Goal: Task Accomplishment & Management: Manage account settings

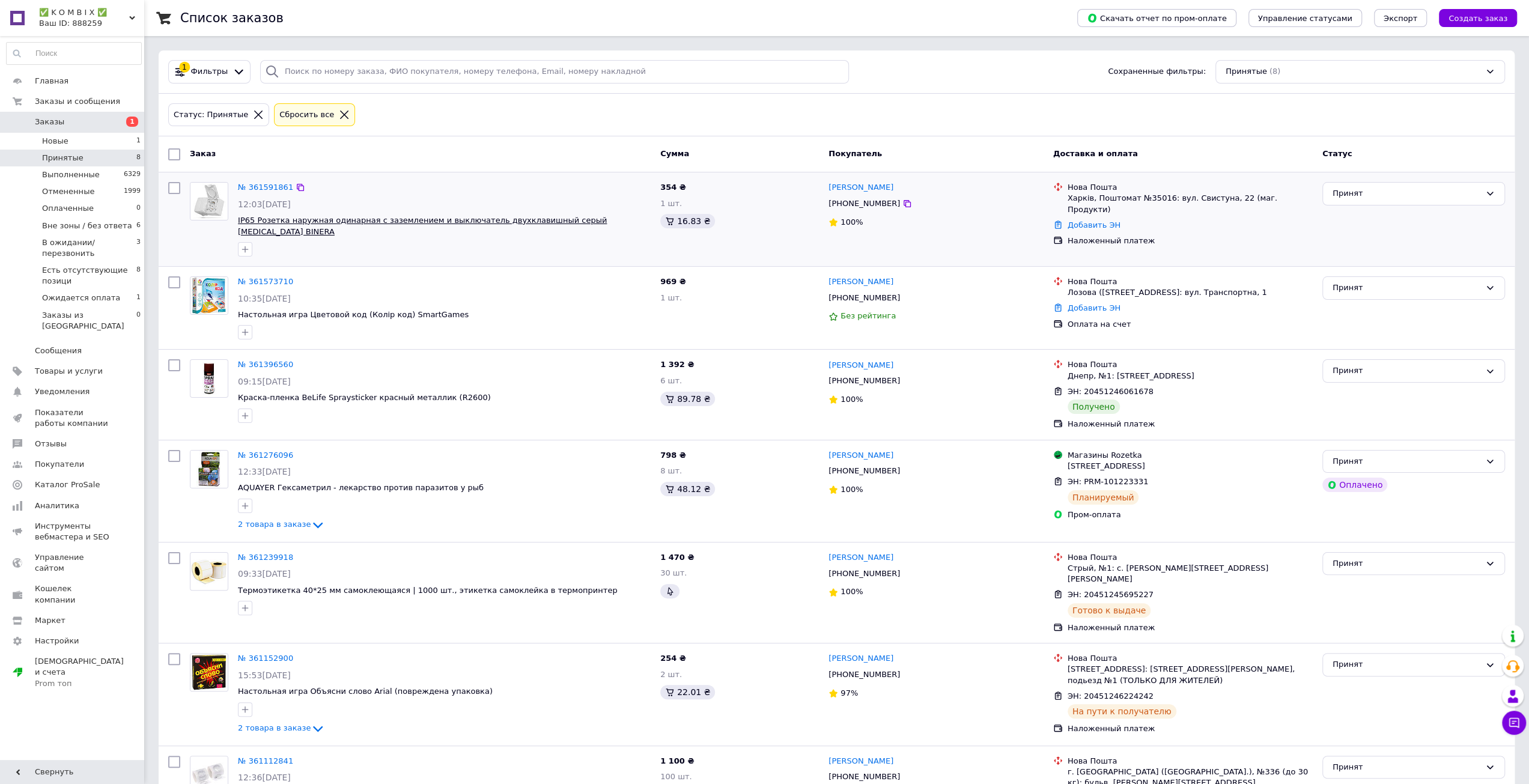
scroll to position [141, 0]
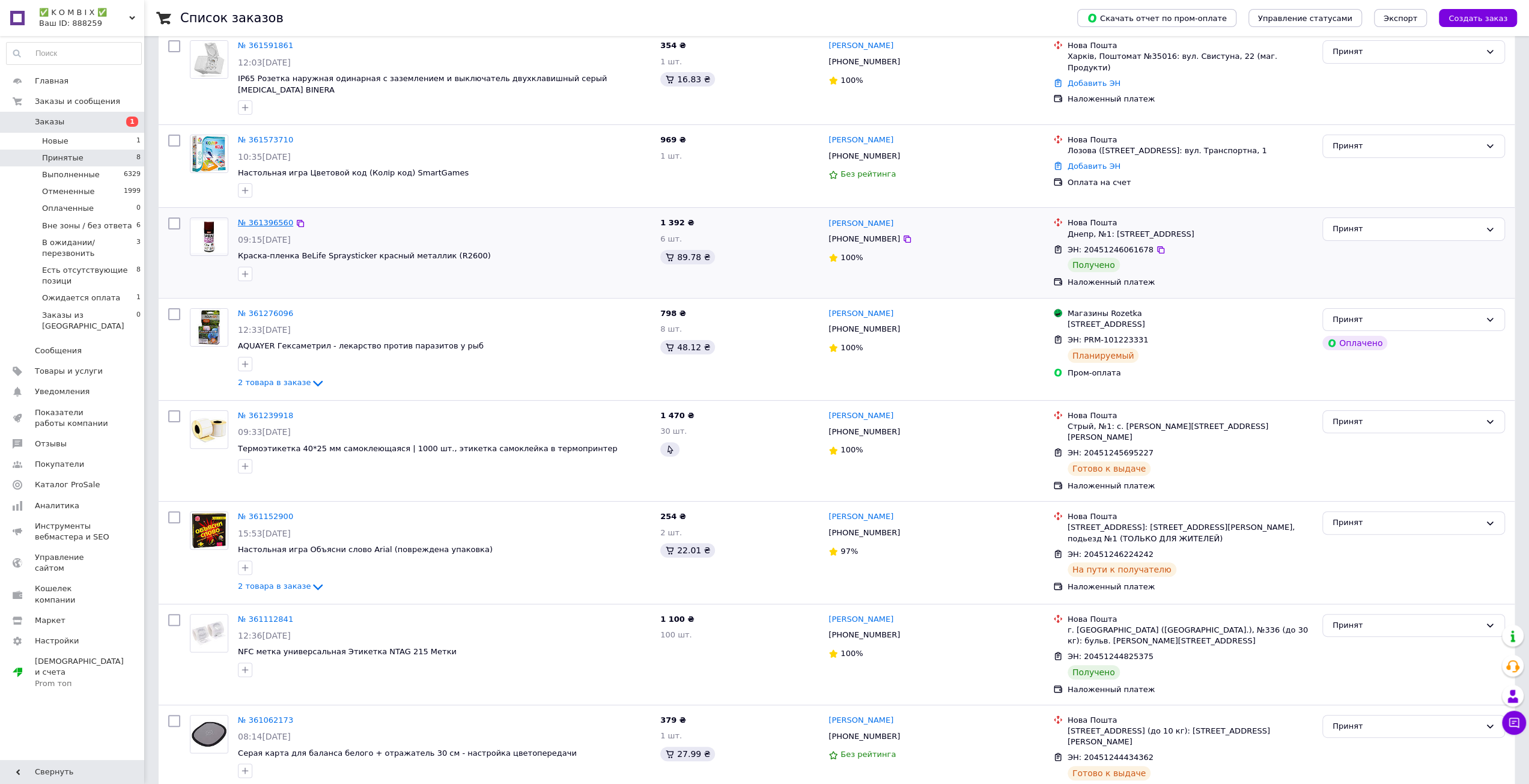
drag, startPoint x: 265, startPoint y: 209, endPoint x: 276, endPoint y: 206, distance: 11.4
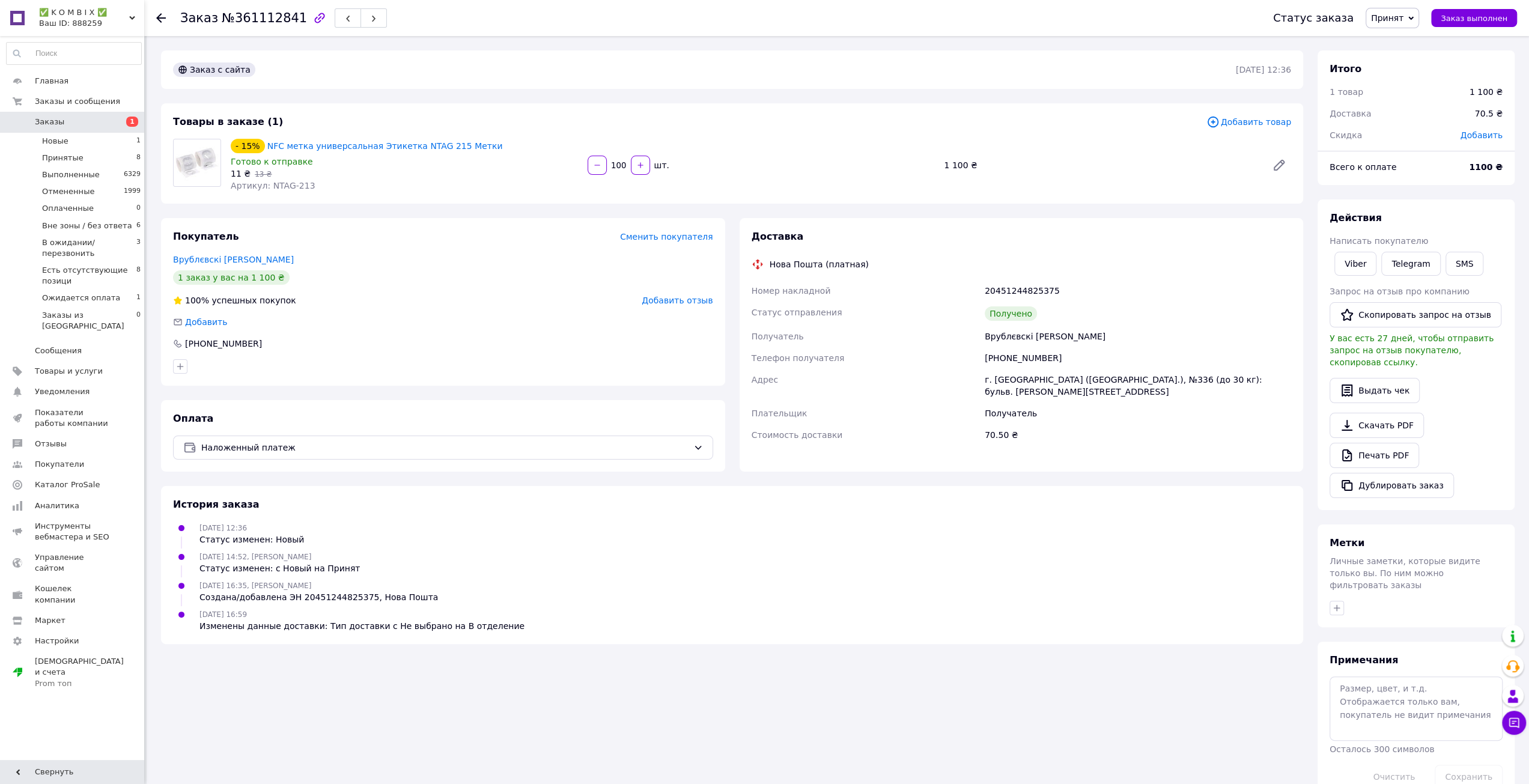
click at [874, 34] on div "Заказ №361112841" at bounding box center [714, 18] width 1069 height 36
click at [1490, 18] on span "Заказ выполнен" at bounding box center [1474, 18] width 67 height 9
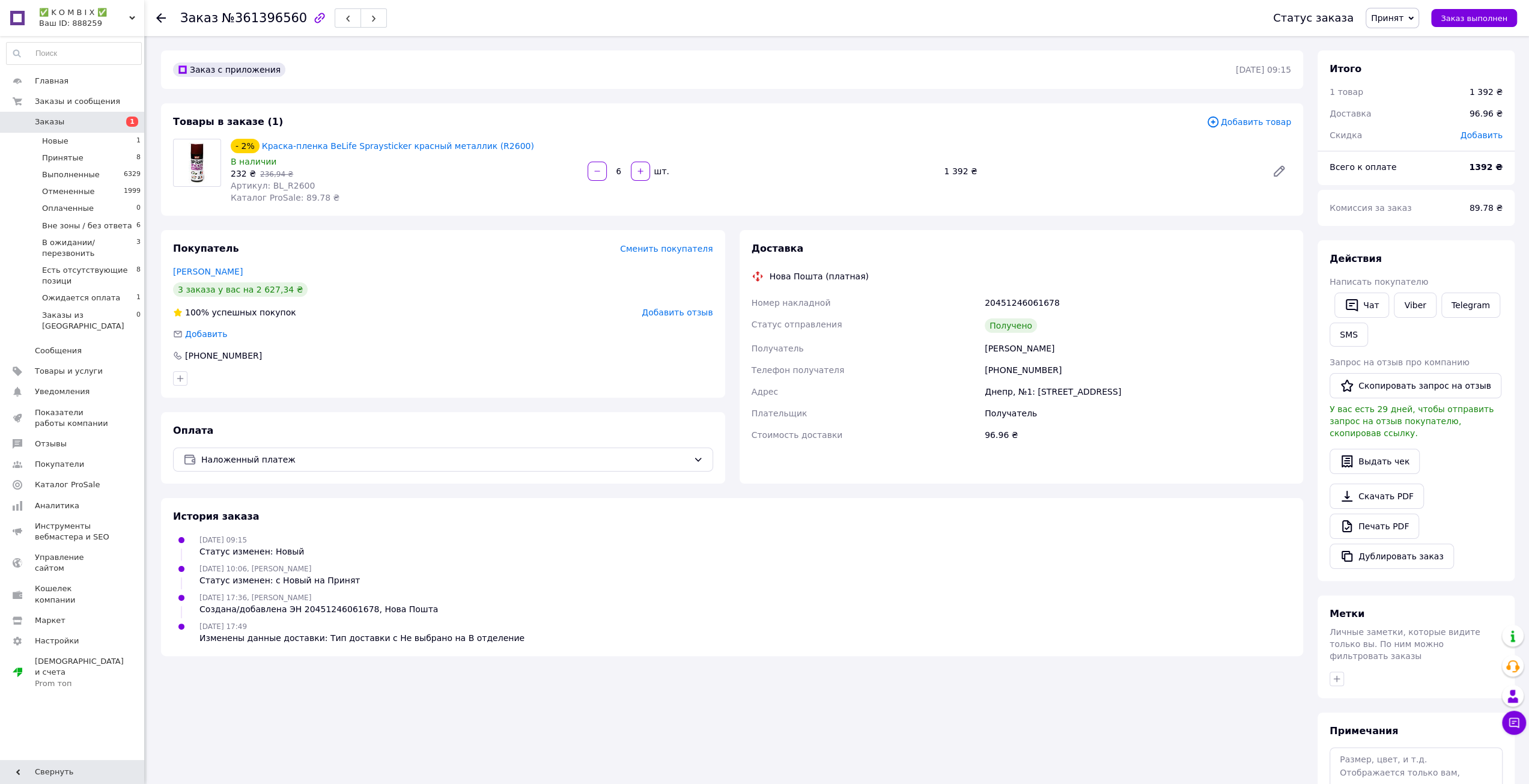
click at [1024, 55] on div "Заказ с приложения 11.09.2025 | 09:15" at bounding box center [732, 69] width 1142 height 39
click at [1507, 20] on span "Заказ выполнен" at bounding box center [1474, 18] width 67 height 9
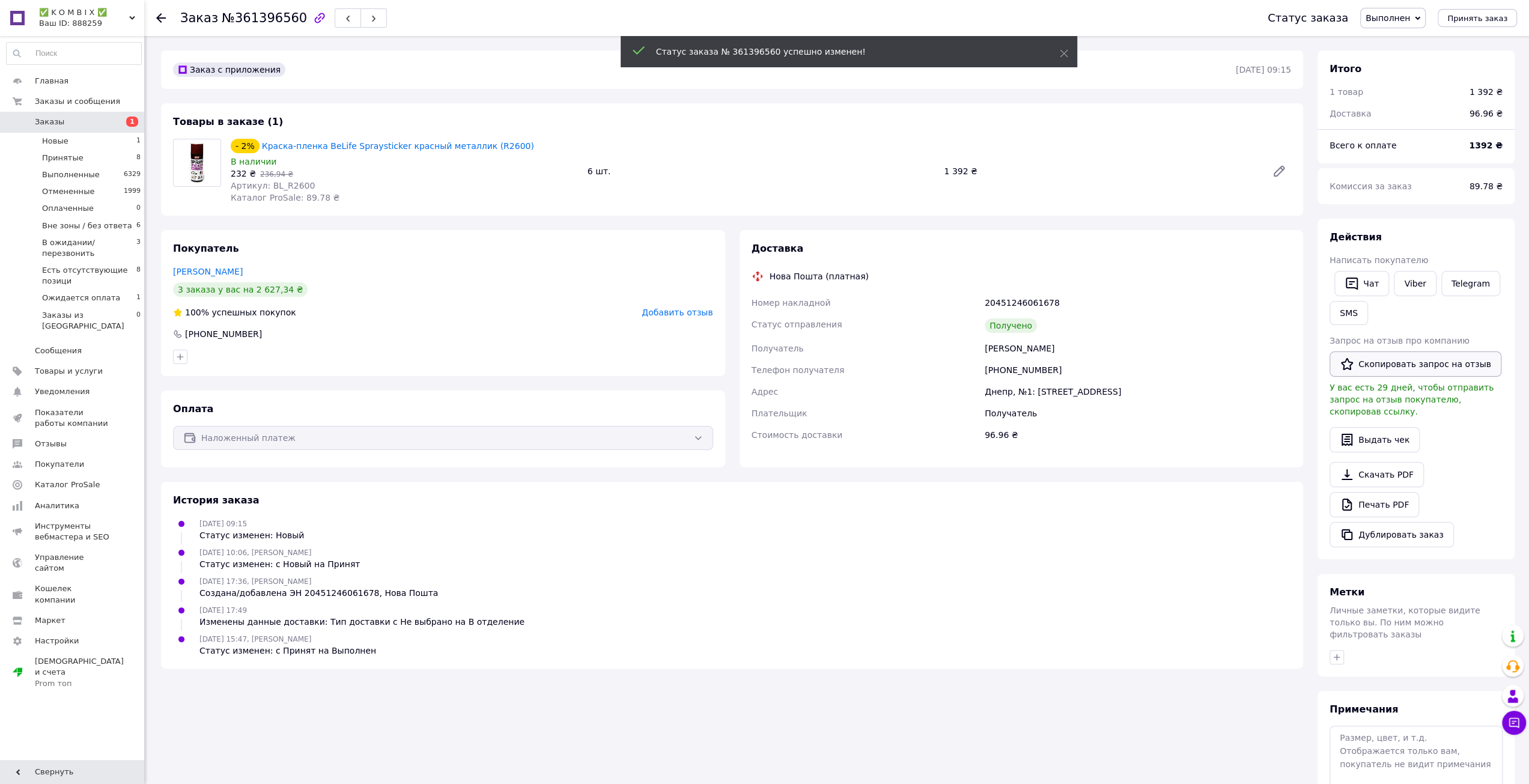
drag, startPoint x: 1442, startPoint y: 358, endPoint x: 1432, endPoint y: 338, distance: 22.4
click at [1441, 356] on button "Скопировать запрос на отзыв" at bounding box center [1416, 364] width 172 height 25
click at [1402, 266] on div "Действия Написать покупателю   Чат Viber Telegram SMS Запрос на отзыв про компа…" at bounding box center [1416, 389] width 173 height 317
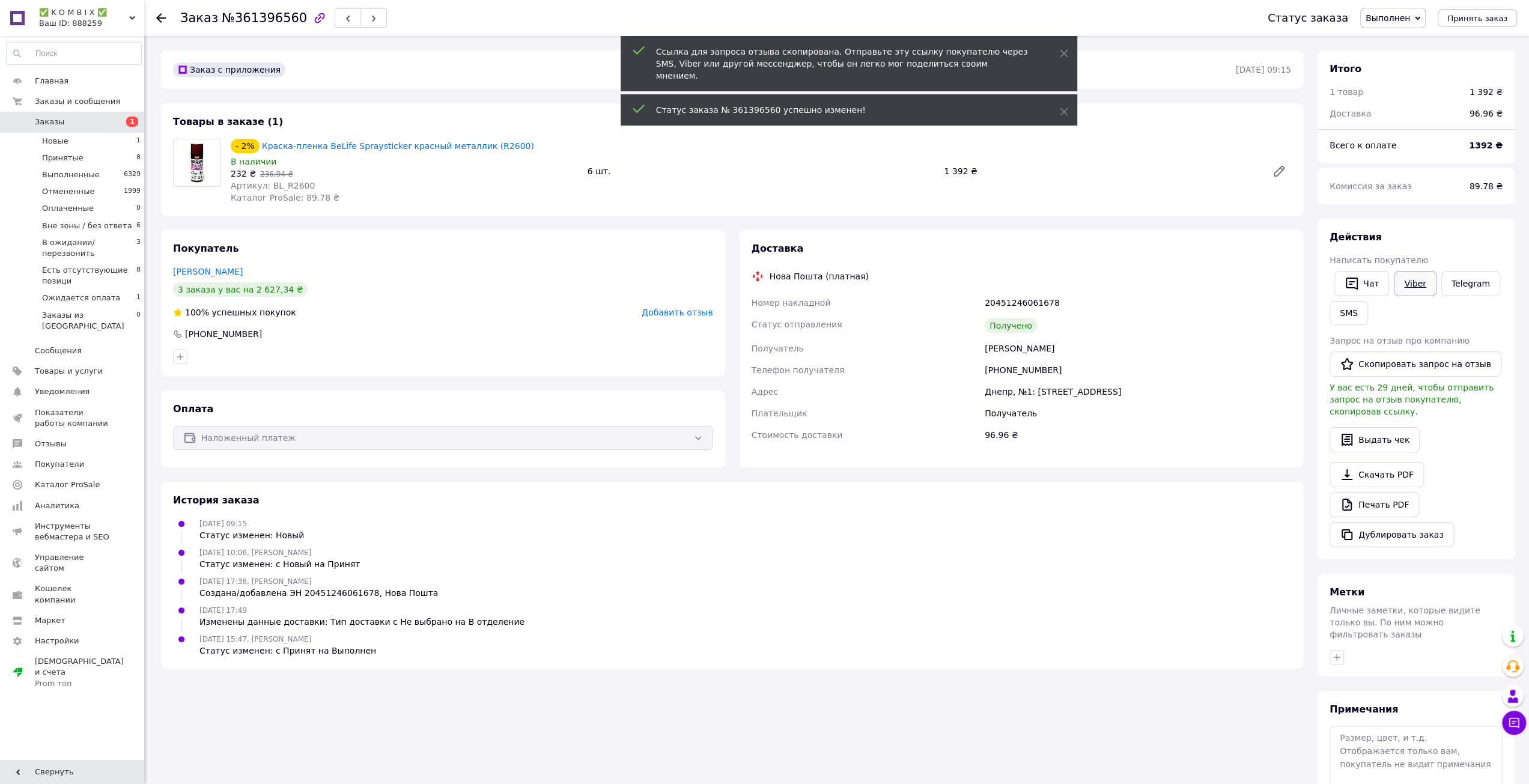
click at [1417, 283] on link "Viber" at bounding box center [1415, 283] width 42 height 25
